Goal: Navigation & Orientation: Find specific page/section

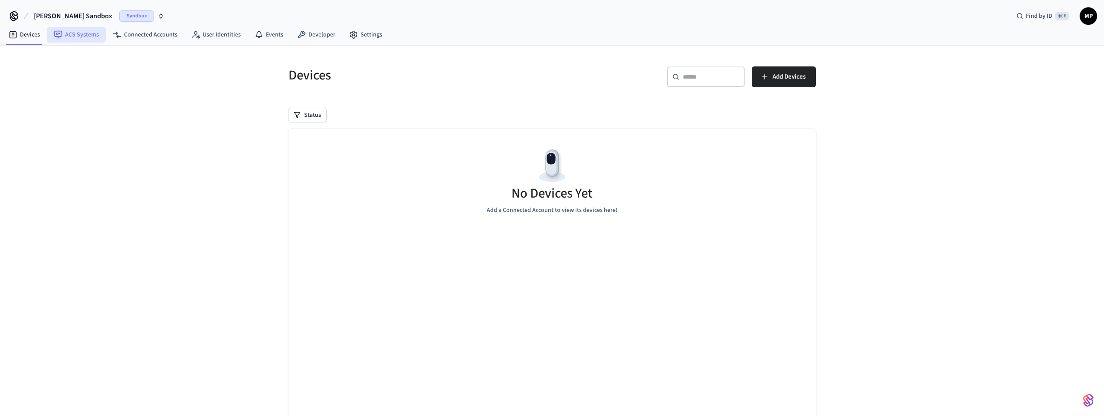
click at [69, 31] on link "ACS Systems" at bounding box center [76, 35] width 59 height 16
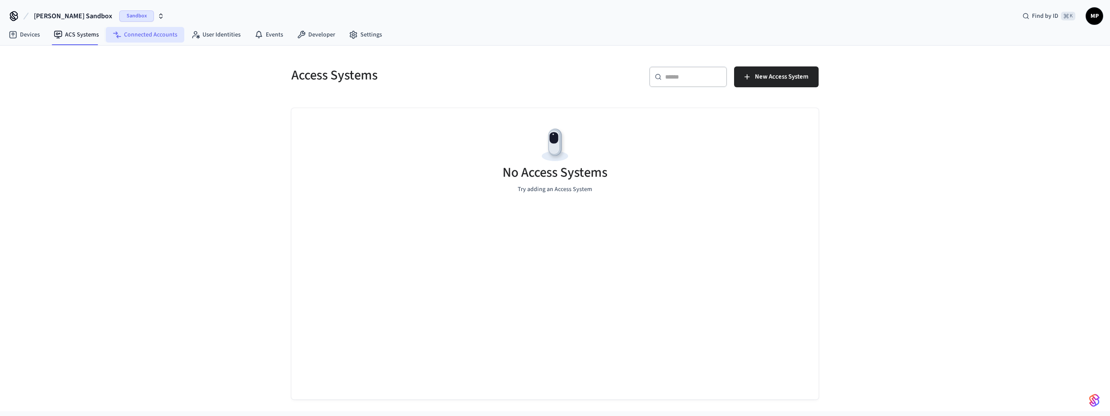
click at [136, 34] on link "Connected Accounts" at bounding box center [145, 35] width 79 height 16
click at [211, 33] on link "User Identities" at bounding box center [215, 35] width 63 height 16
click at [269, 33] on link "Events" at bounding box center [269, 35] width 43 height 16
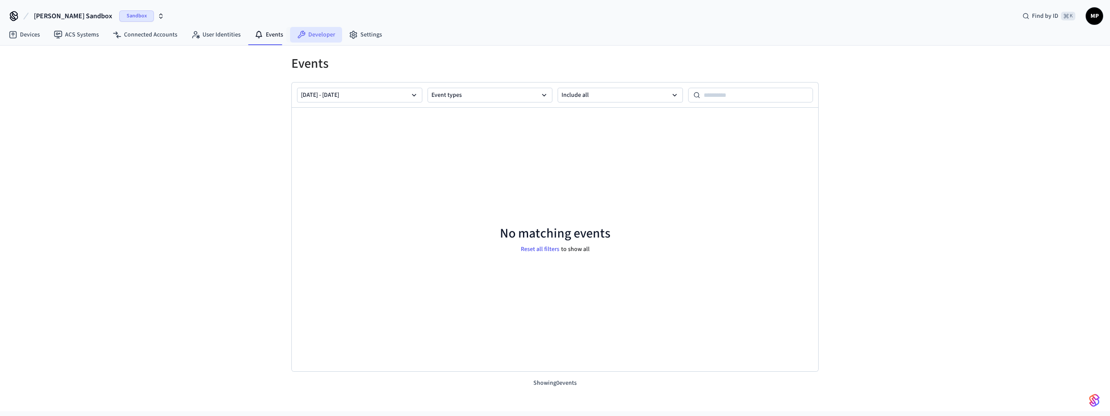
click at [311, 34] on link "Developer" at bounding box center [316, 35] width 52 height 16
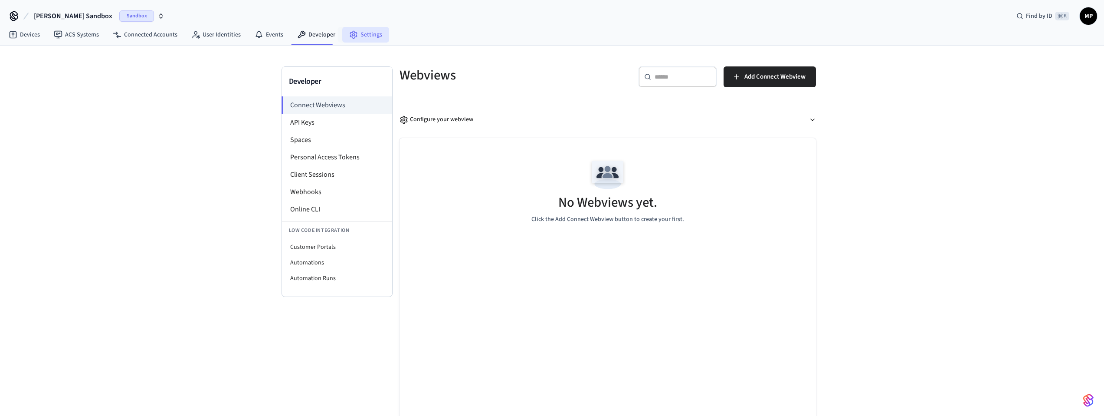
click at [366, 34] on link "Settings" at bounding box center [365, 35] width 47 height 16
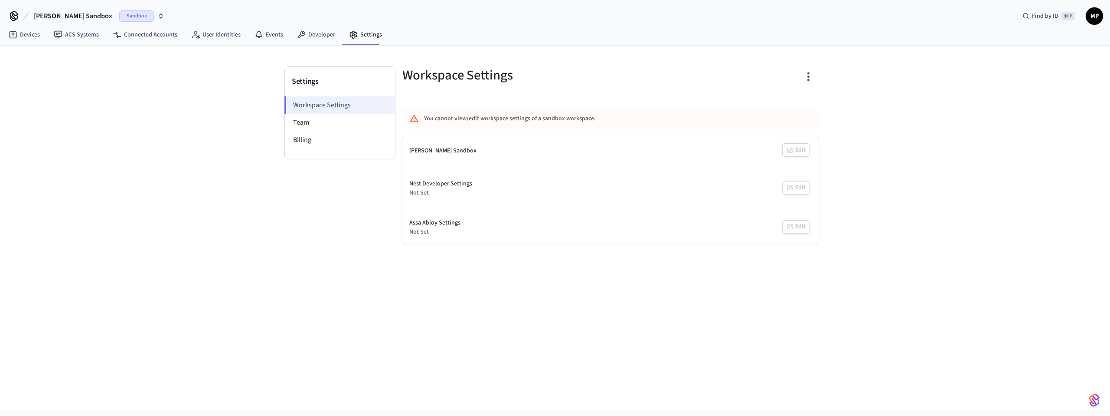
click at [340, 110] on li "Workspace Settings" at bounding box center [340, 104] width 111 height 17
click at [340, 119] on li "Team" at bounding box center [340, 122] width 110 height 17
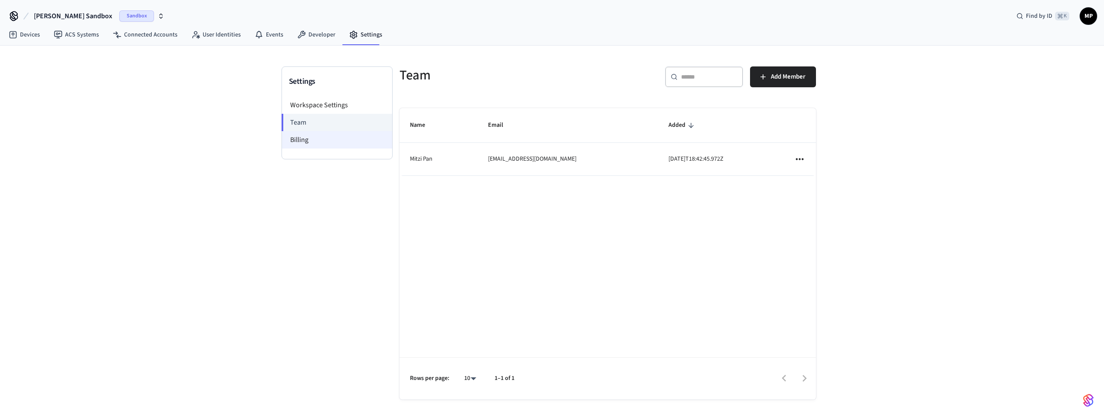
click at [306, 139] on li "Billing" at bounding box center [337, 139] width 110 height 17
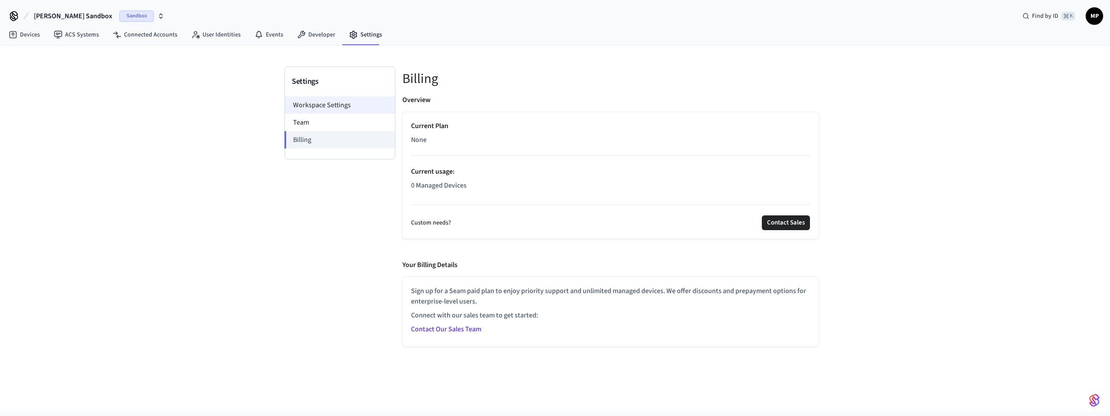
click at [327, 109] on li "Workspace Settings" at bounding box center [340, 104] width 110 height 17
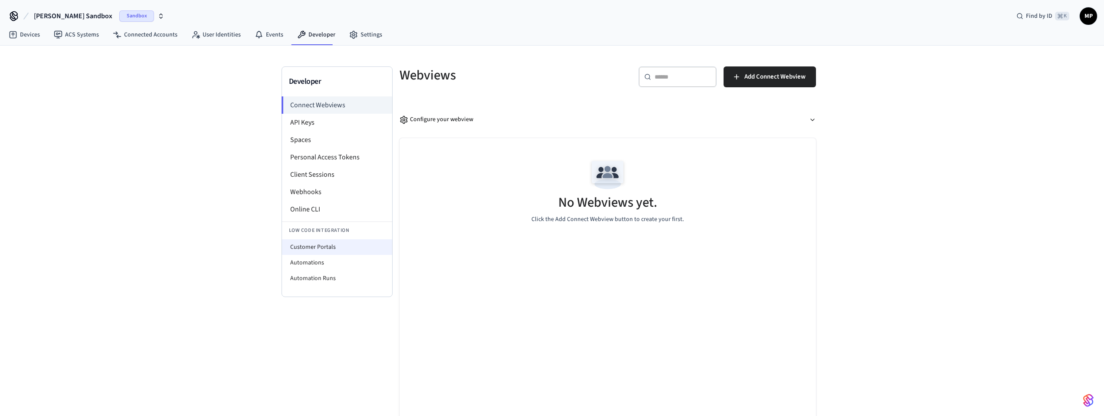
click at [358, 246] on li "Customer Portals" at bounding box center [337, 247] width 110 height 16
select select "**********"
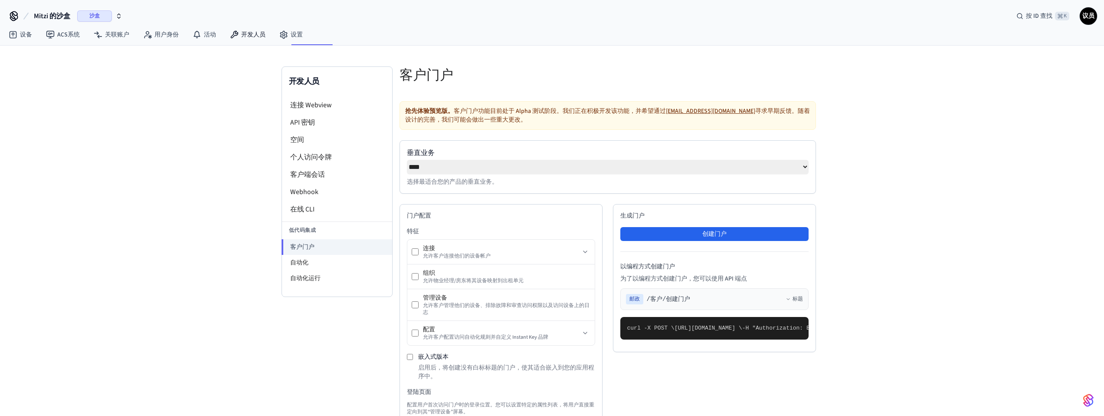
click at [697, 113] on font "[EMAIL_ADDRESS][DOMAIN_NAME]" at bounding box center [710, 111] width 89 height 9
click at [920, 134] on div "开发人员 连接 Webview API 密钥 空间 个人访问令牌 客户端会话 Webhook 在线 CLI 低代码集成 客户门户 自动化 自动化运行 客户门户…" at bounding box center [552, 363] width 1104 height 635
drag, startPoint x: 712, startPoint y: 111, endPoint x: 666, endPoint y: 113, distance: 45.6
click at [666, 113] on font "目前处于 Alpha 测试阶段。我们正在积极开发该功能，并希望通过 [EMAIL_ADDRESS][DOMAIN_NAME] 寻求早期反馈。随着设计的完善，我…" at bounding box center [607, 115] width 405 height 17
copy font "[EMAIL_ADDRESS][DOMAIN_NAME]"
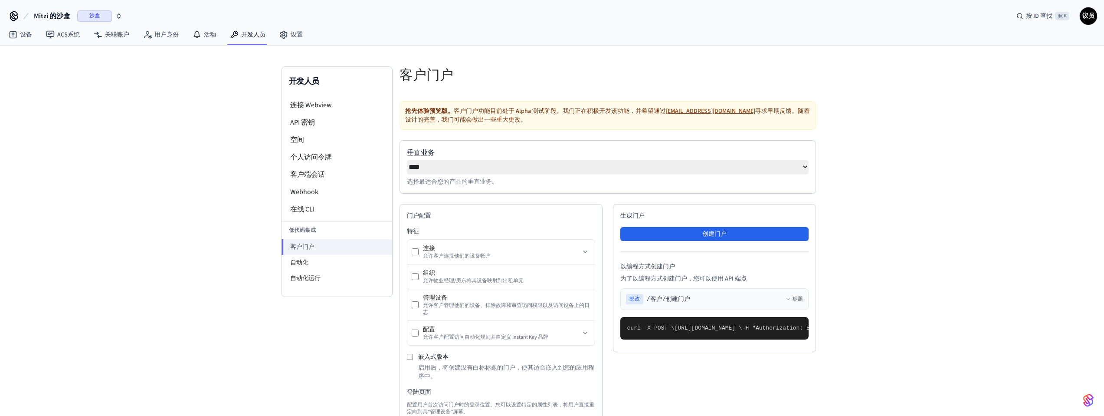
click at [21, 43] on nav "设备 ACS系统 关联账户 用户身份 活动 开发人员 设置" at bounding box center [156, 35] width 308 height 20
click at [23, 32] on font "设备" at bounding box center [26, 34] width 12 height 9
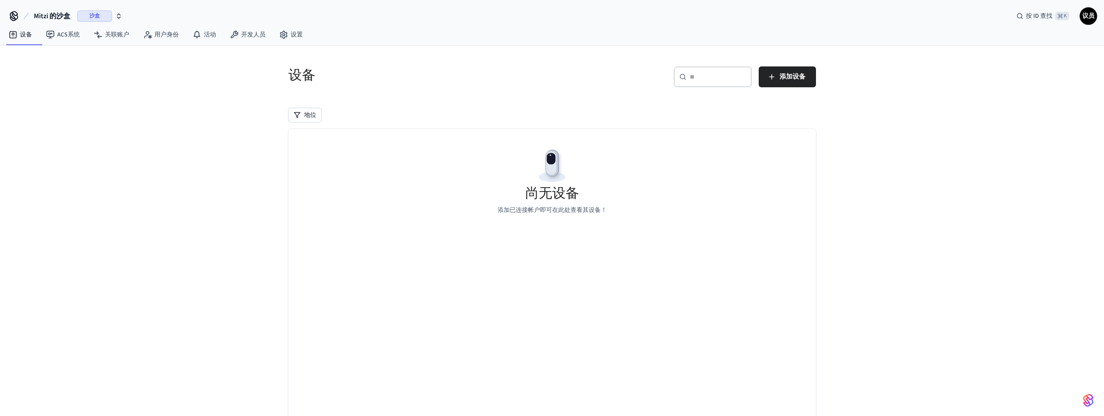
click at [155, 124] on div "设备 ​ ​ 添加设备 地位 尚无设备 添加已连接帐户即可在此处查看其设备！ 正在搜索..." at bounding box center [552, 244] width 1104 height 397
drag, startPoint x: 999, startPoint y: 137, endPoint x: 923, endPoint y: 72, distance: 99.0
click at [998, 136] on div "Devices ​ ​ Add Devices Status No Devices Yet Add a Connected Account to view i…" at bounding box center [552, 244] width 1104 height 397
